Goal: Find specific page/section: Find specific page/section

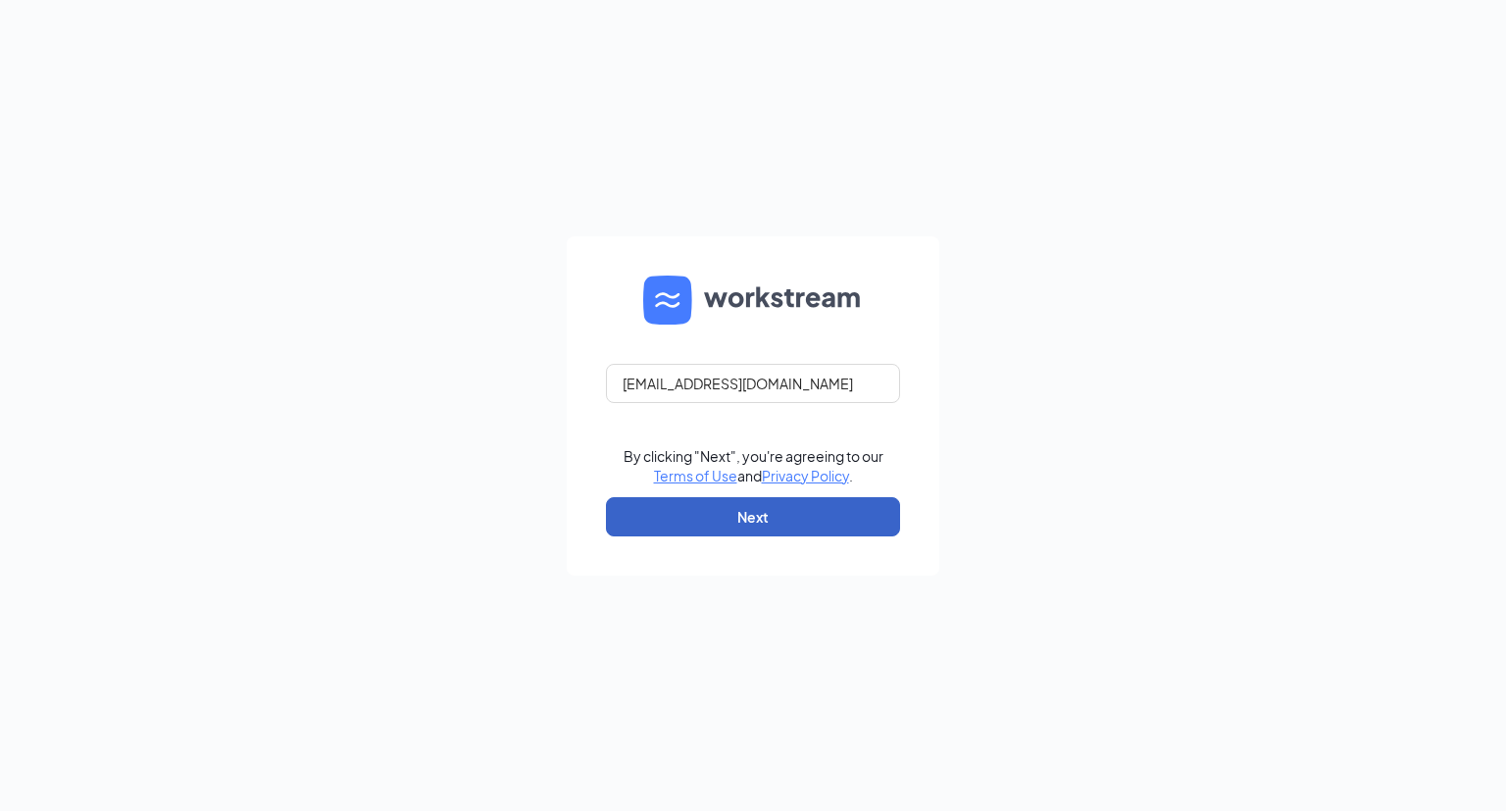
click at [761, 525] on button "Next" at bounding box center [753, 516] width 294 height 39
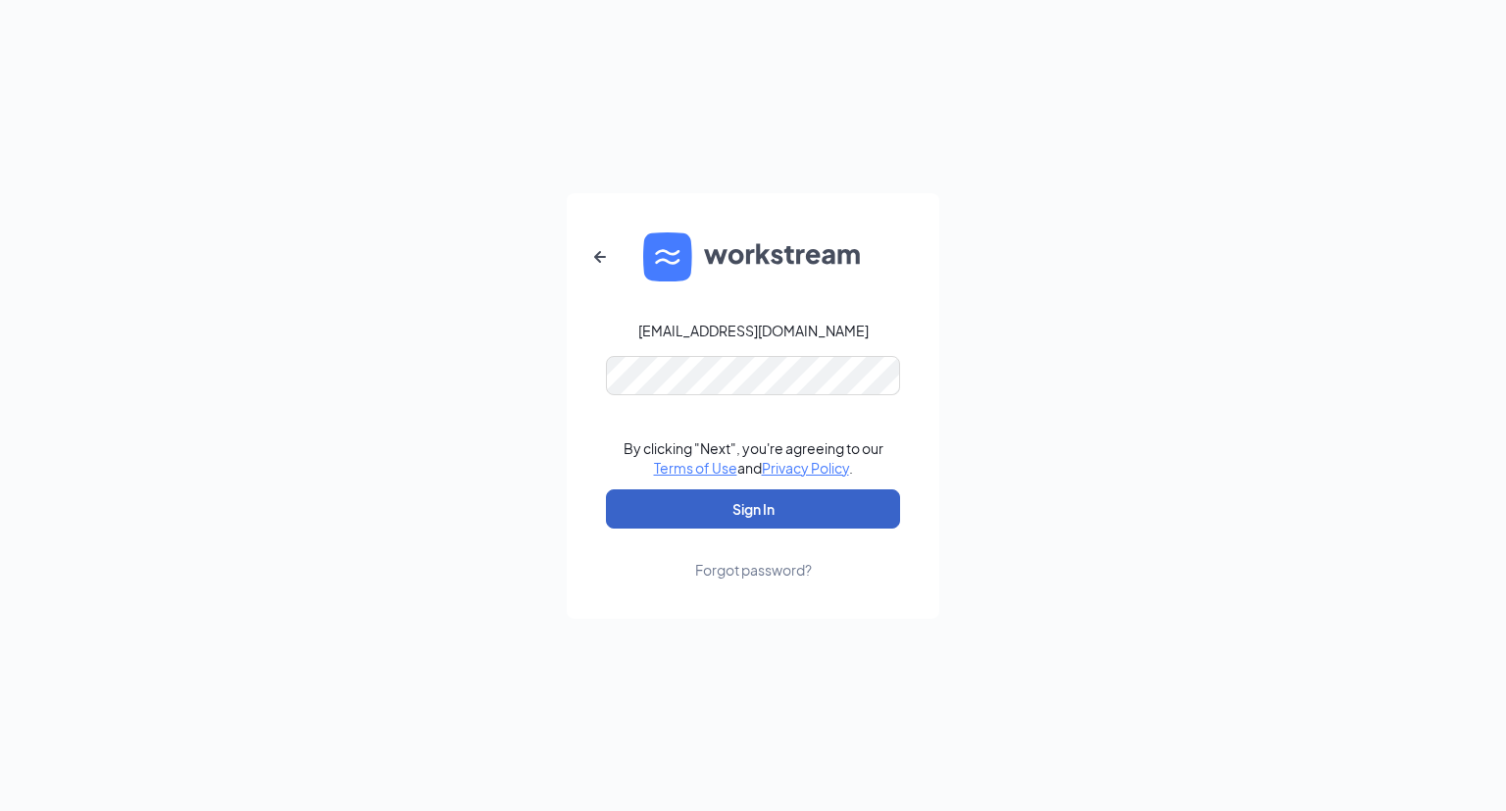
click at [761, 525] on button "Sign In" at bounding box center [753, 508] width 294 height 39
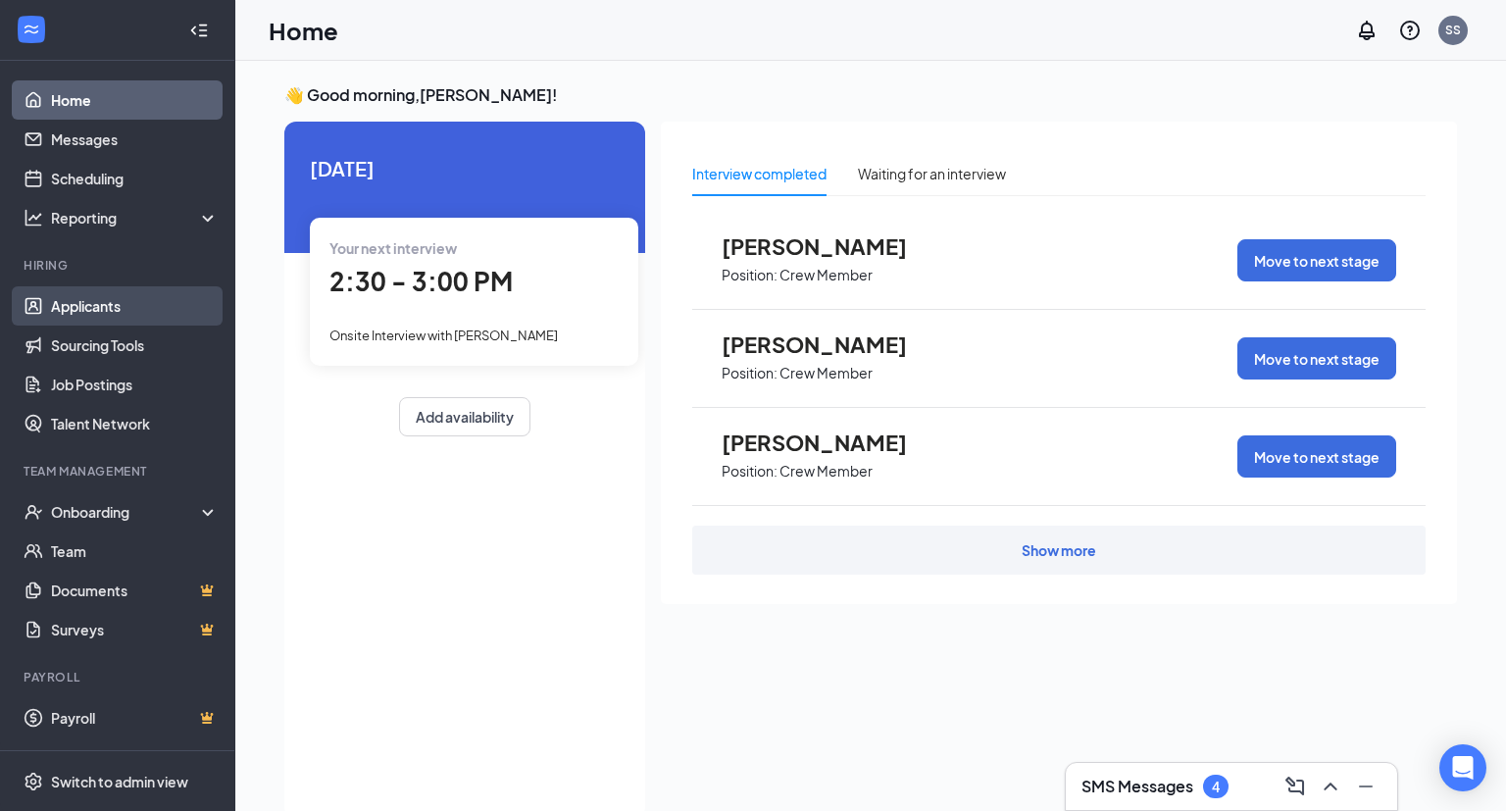
click at [104, 308] on link "Applicants" at bounding box center [135, 305] width 168 height 39
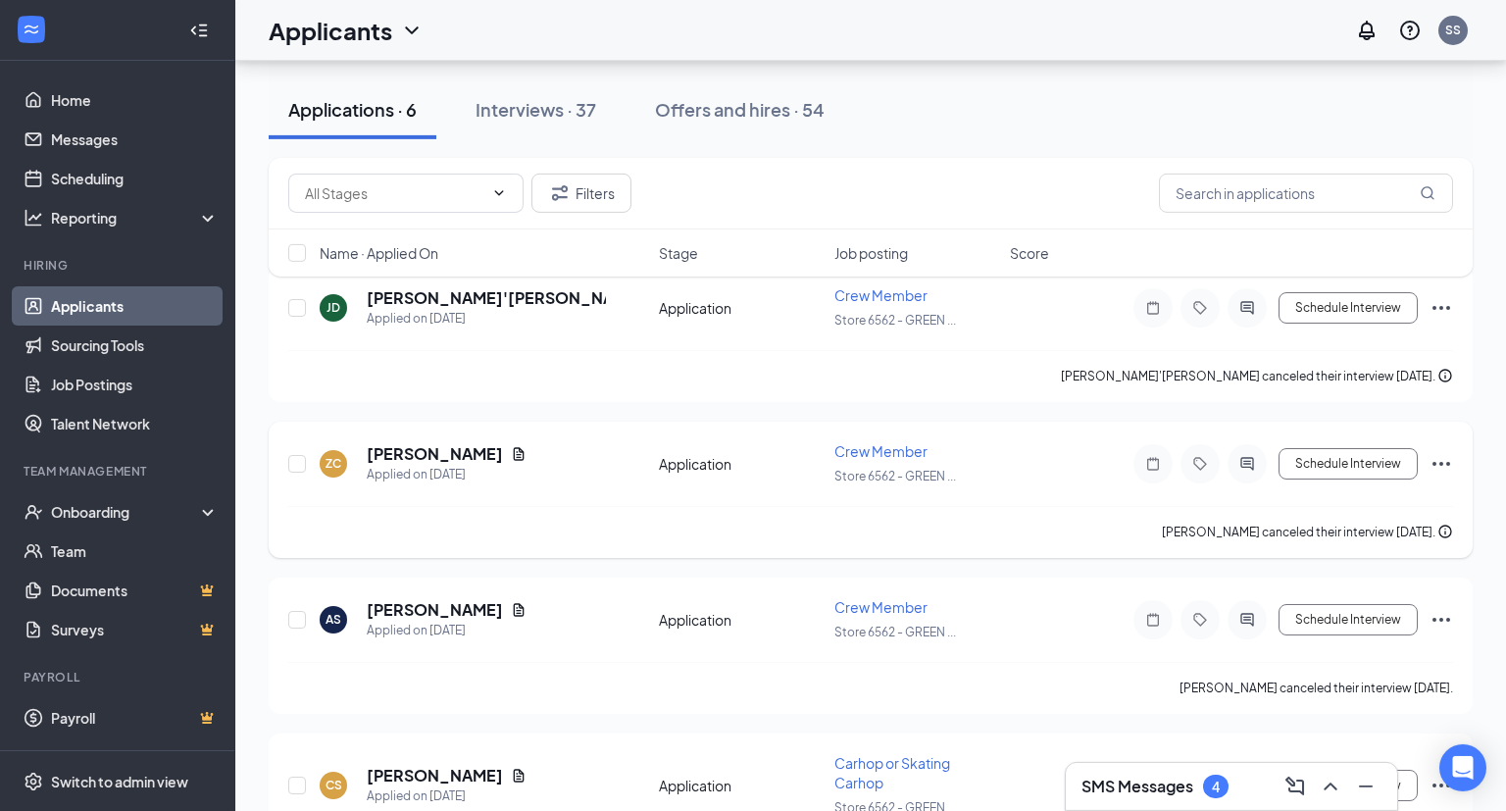
scroll to position [116, 0]
click at [565, 118] on div "Interviews · 37" at bounding box center [536, 109] width 121 height 25
